Goal: Check status: Check status

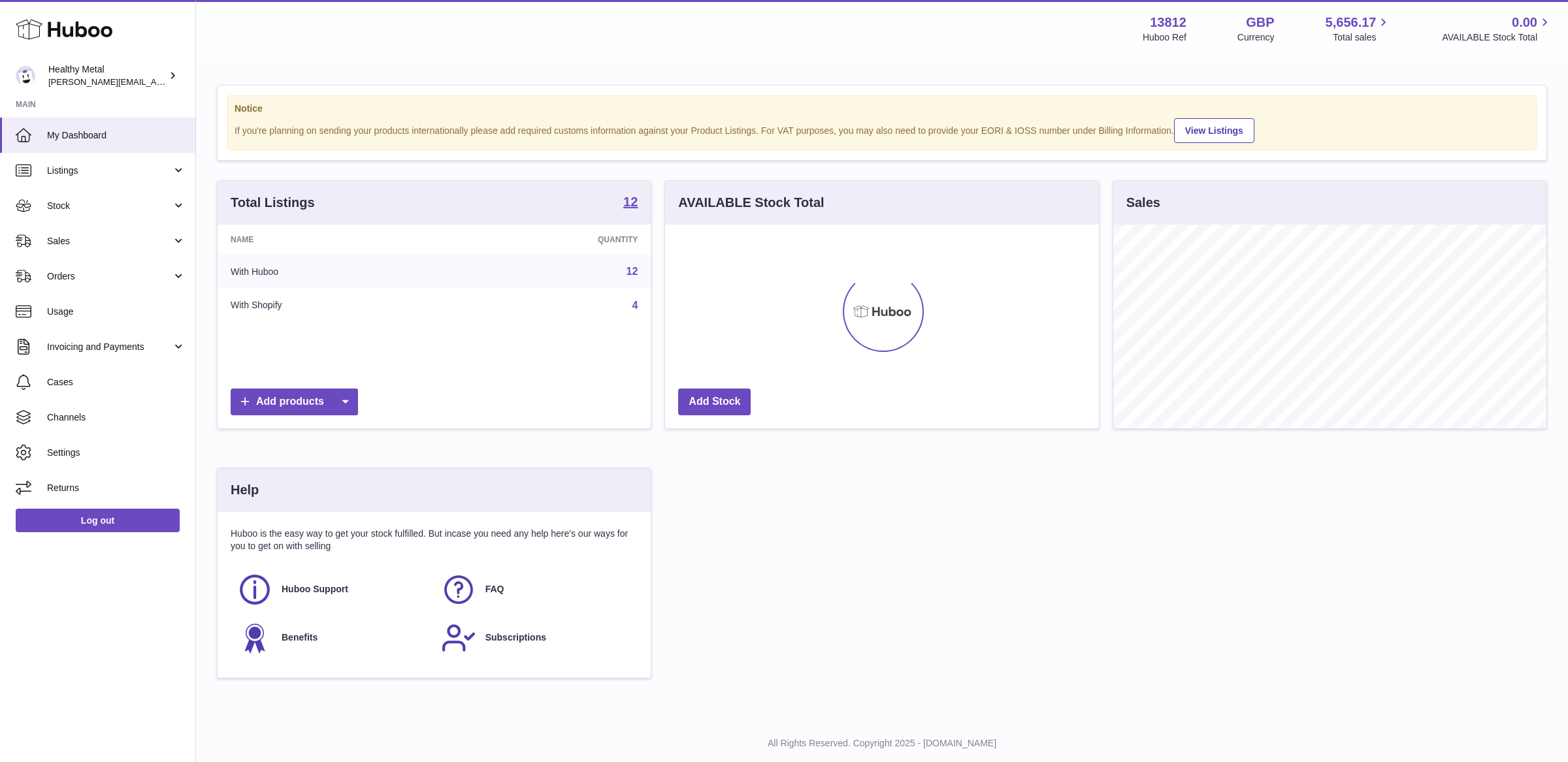
scroll to position [203, 433]
click at [140, 225] on link "Sales" at bounding box center [98, 241] width 196 height 35
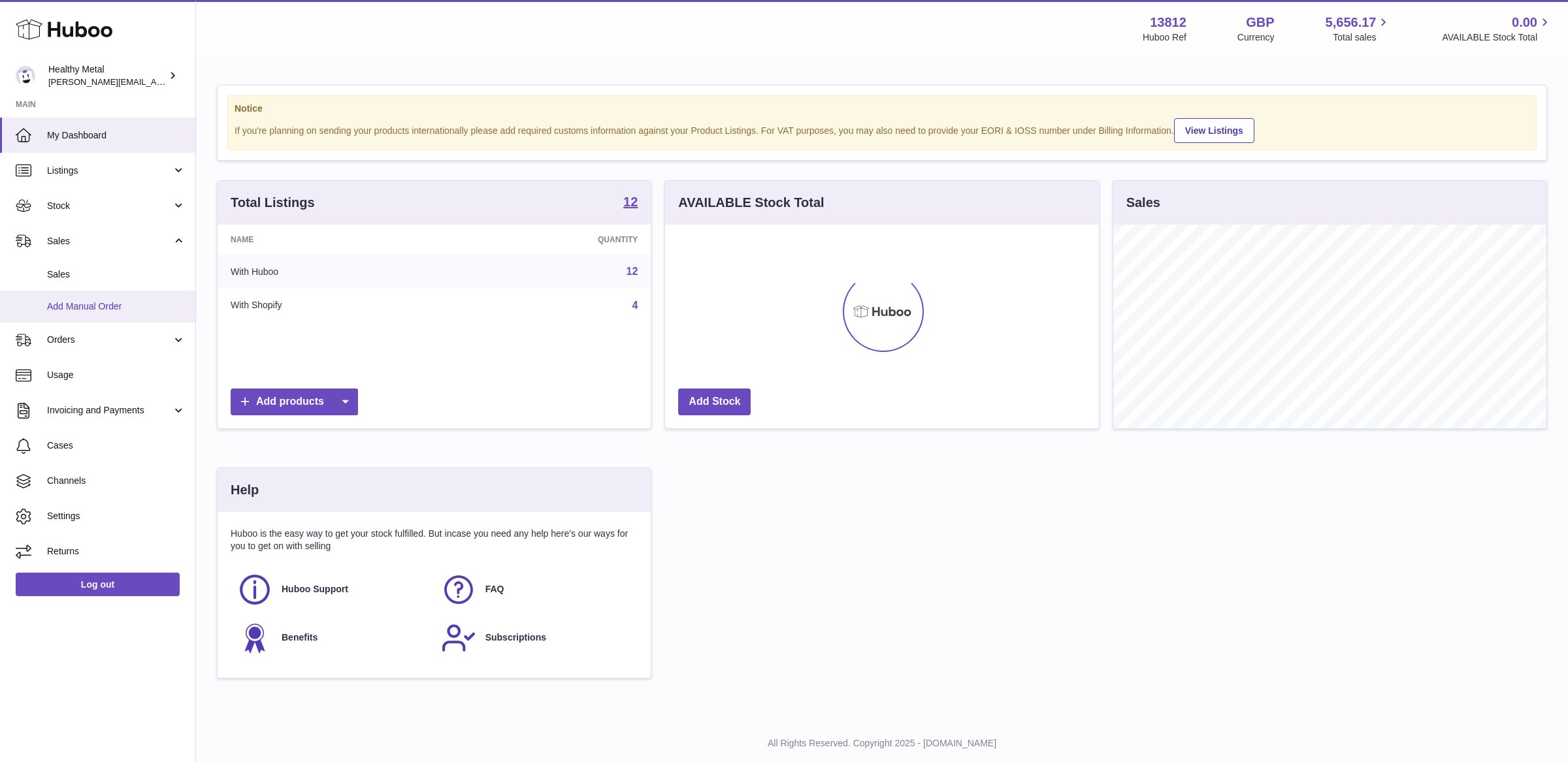
click at [87, 298] on link "Add Manual Order" at bounding box center [98, 306] width 196 height 32
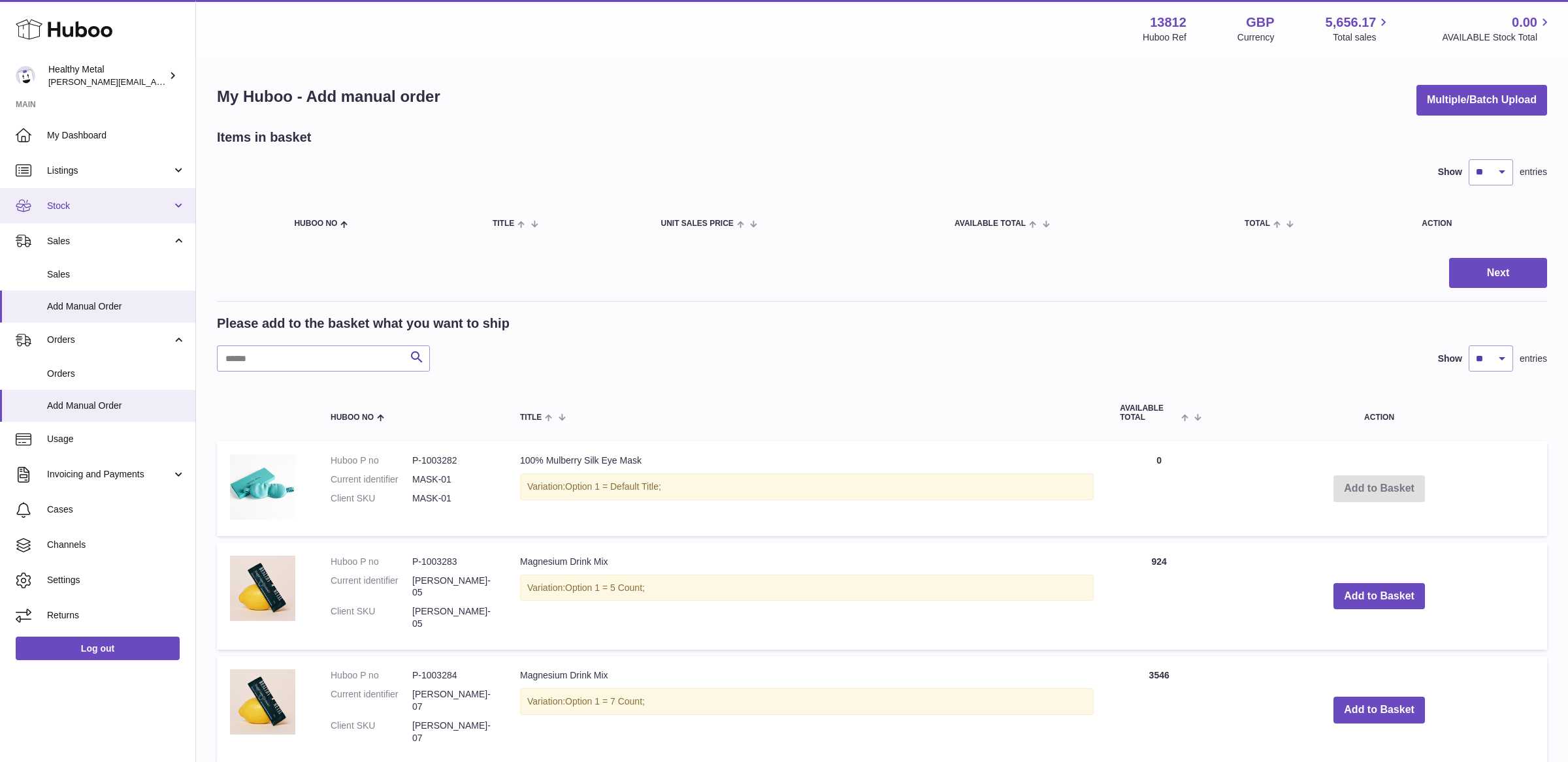
click at [91, 191] on link "Stock" at bounding box center [98, 206] width 196 height 35
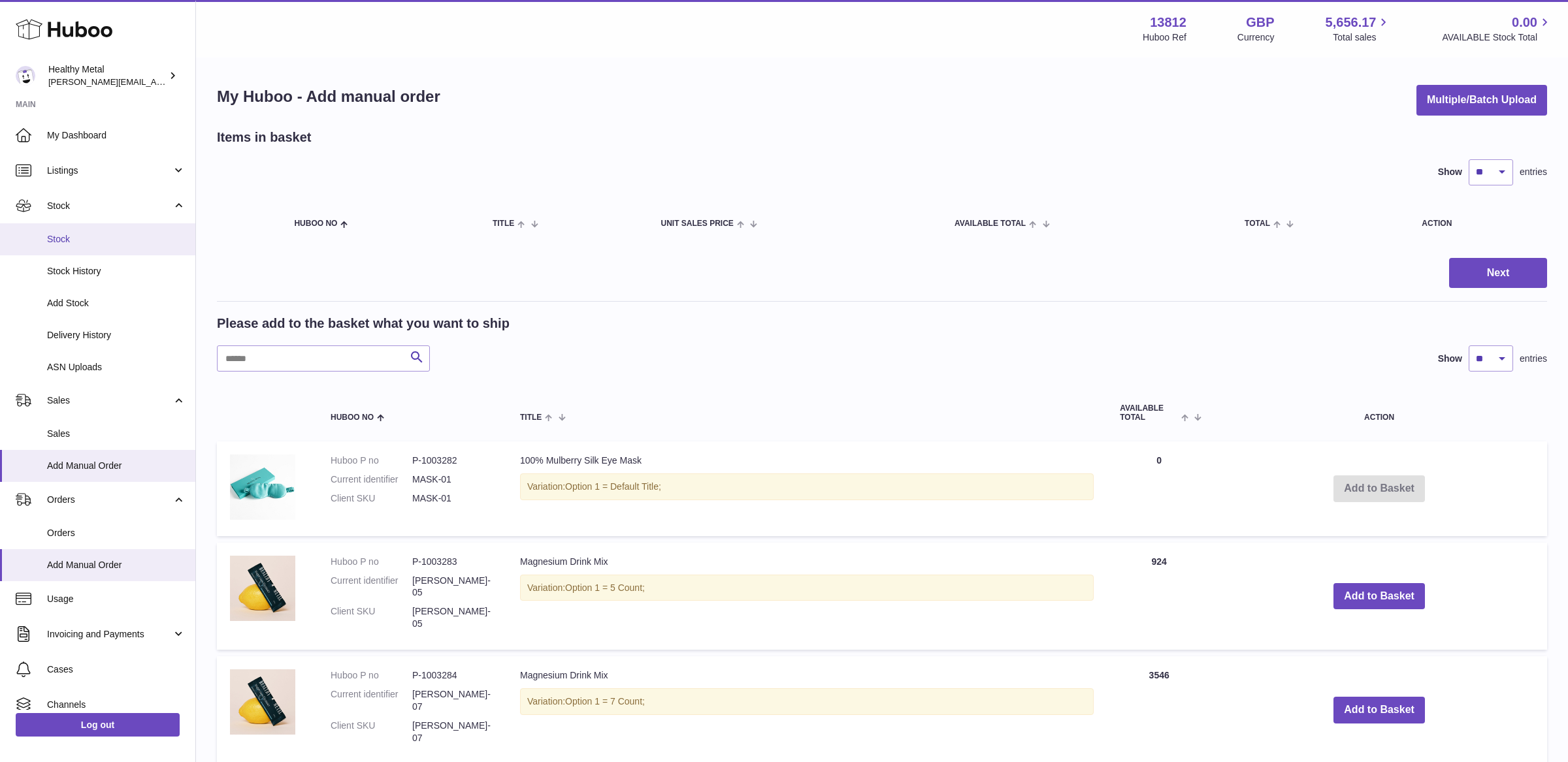
click at [68, 253] on link "Stock" at bounding box center [98, 239] width 196 height 32
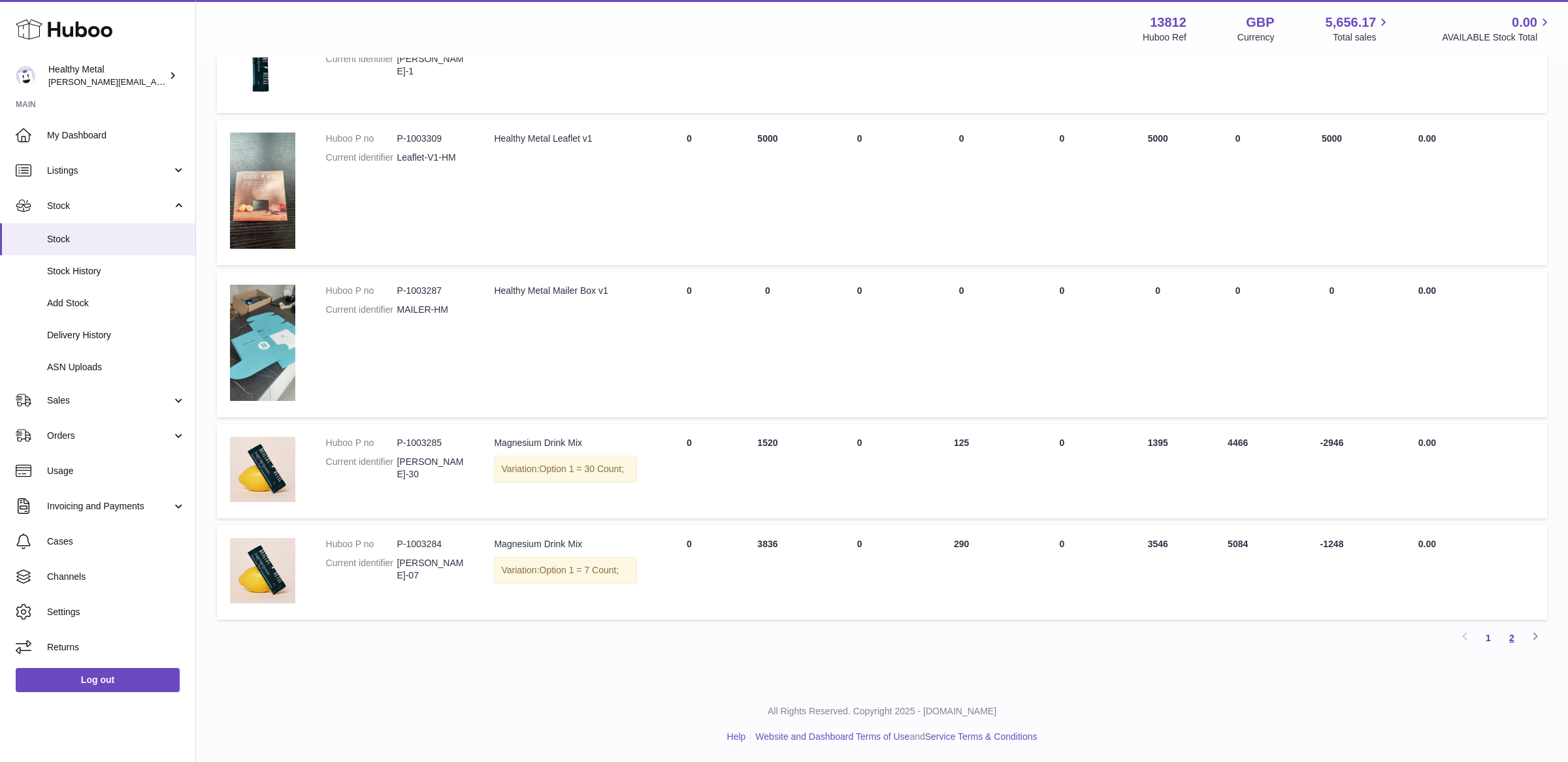
click at [1520, 633] on link "2" at bounding box center [1512, 638] width 24 height 24
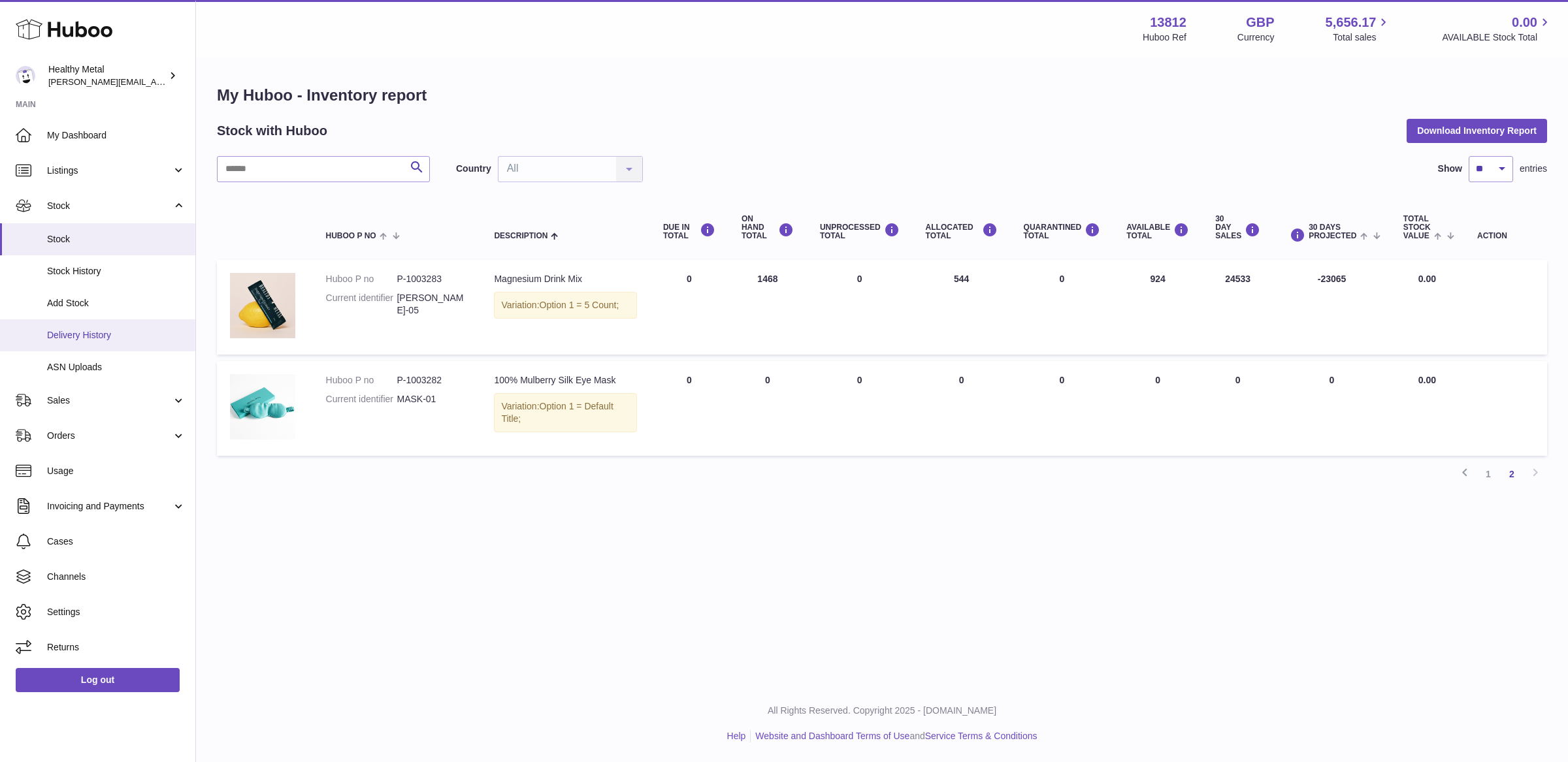
click at [122, 331] on span "Delivery History" at bounding box center [116, 335] width 139 height 12
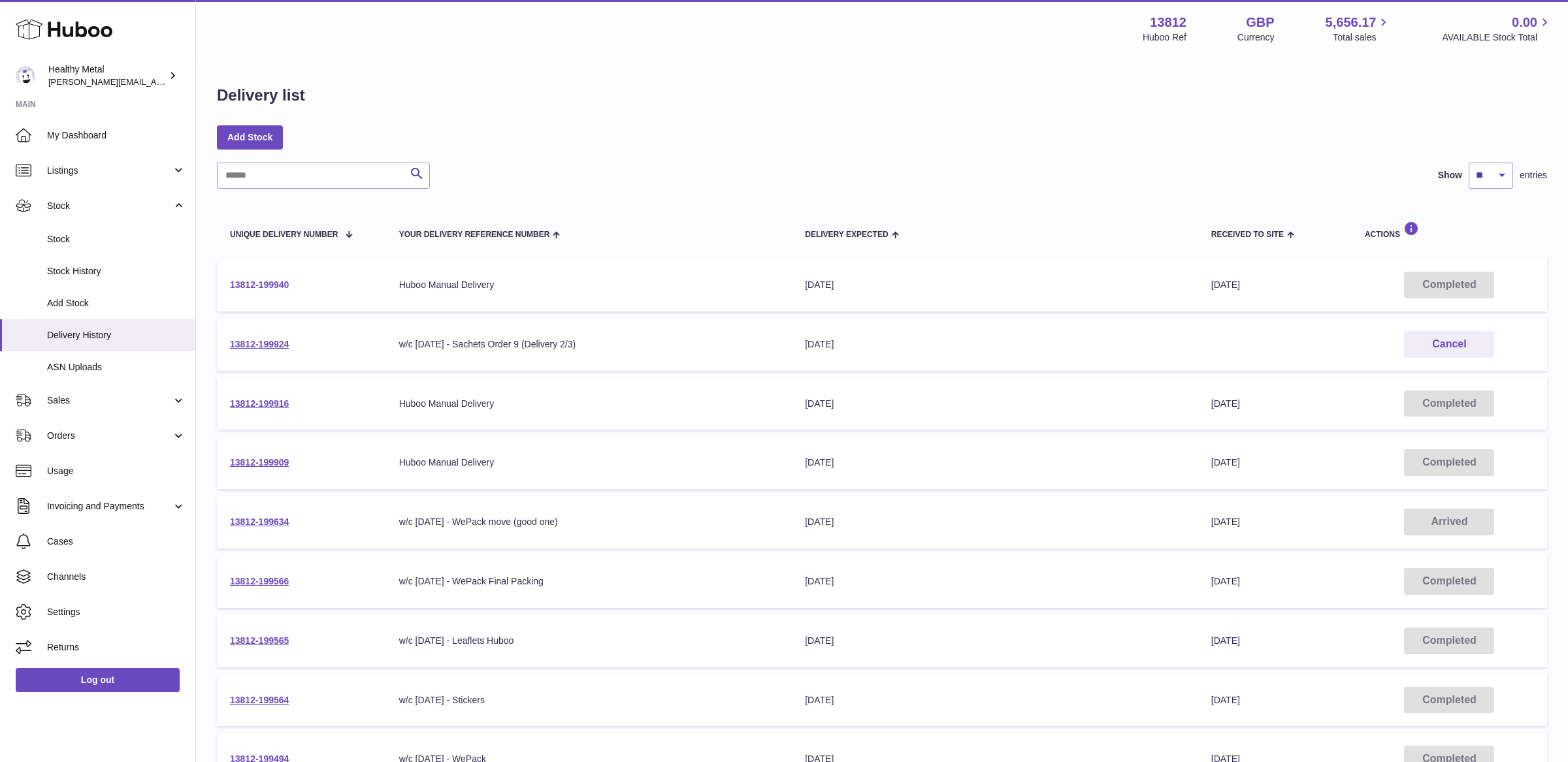
click at [265, 289] on link "13812-199940" at bounding box center [260, 285] width 59 height 11
